Goal: Task Accomplishment & Management: Manage account settings

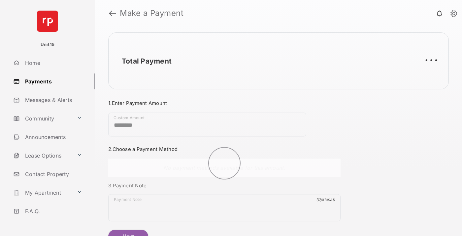
scroll to position [36, 0]
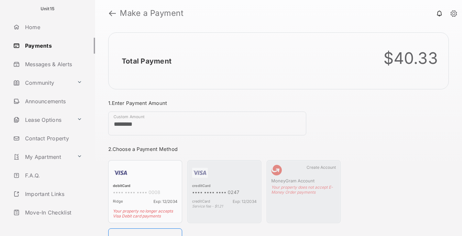
click at [52, 223] on link "Logout" at bounding box center [53, 231] width 85 height 16
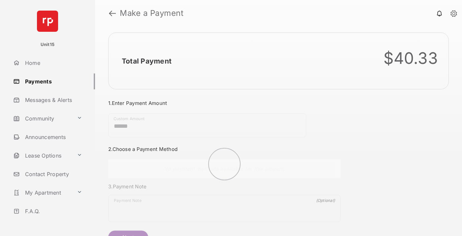
scroll to position [36, 0]
